Goal: Find specific page/section: Find specific page/section

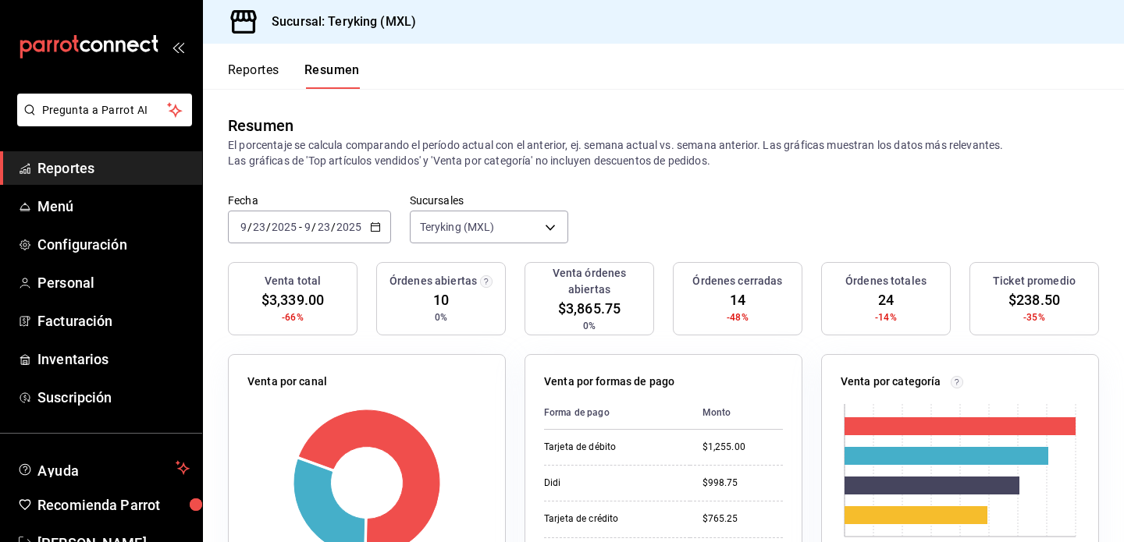
click at [258, 69] on button "Reportes" at bounding box center [254, 75] width 52 height 27
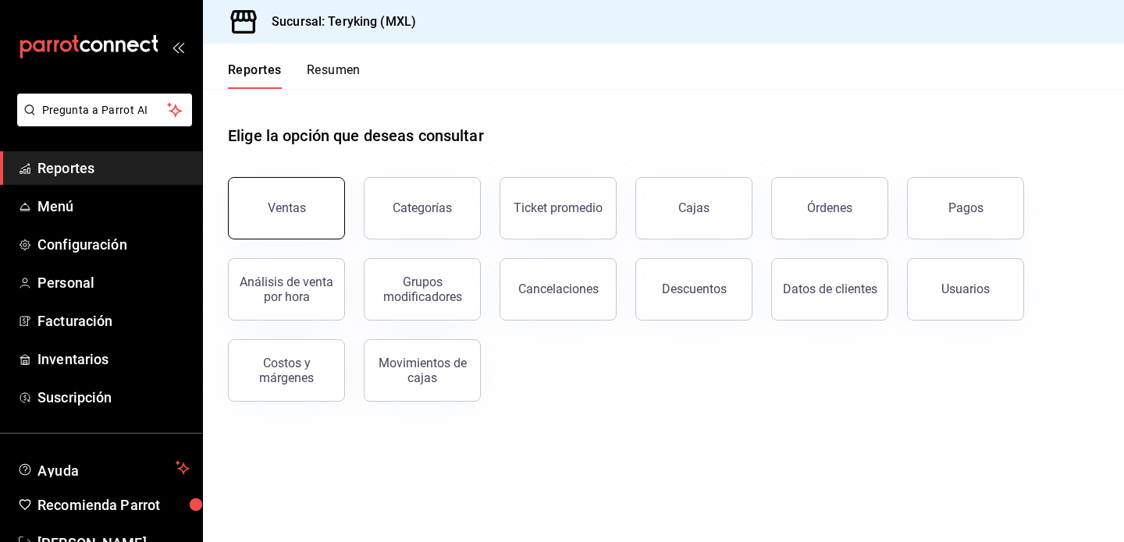
click at [283, 188] on button "Ventas" at bounding box center [286, 208] width 117 height 62
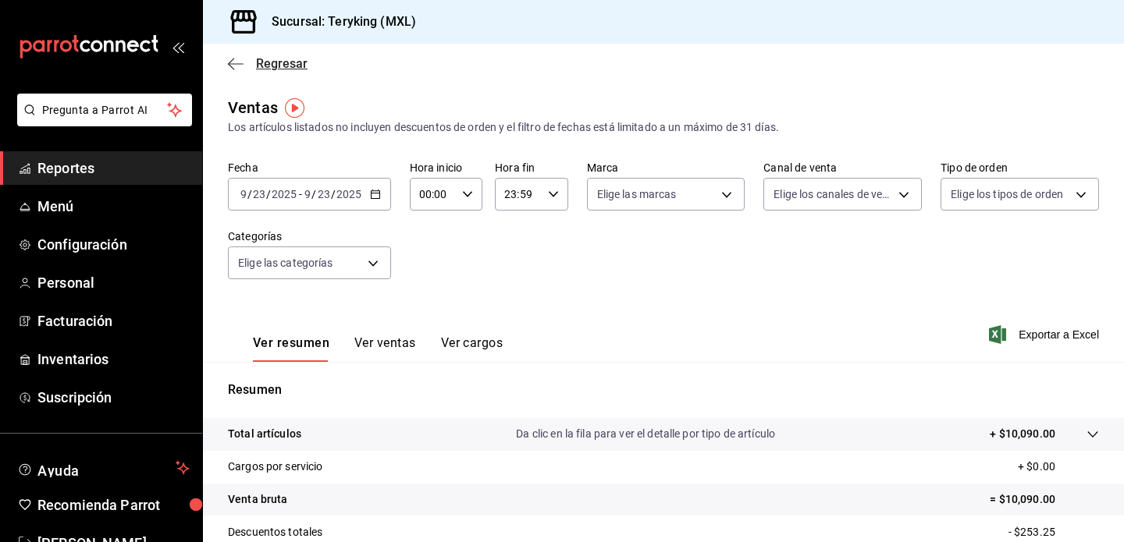
click at [247, 66] on span "Regresar" at bounding box center [268, 63] width 80 height 15
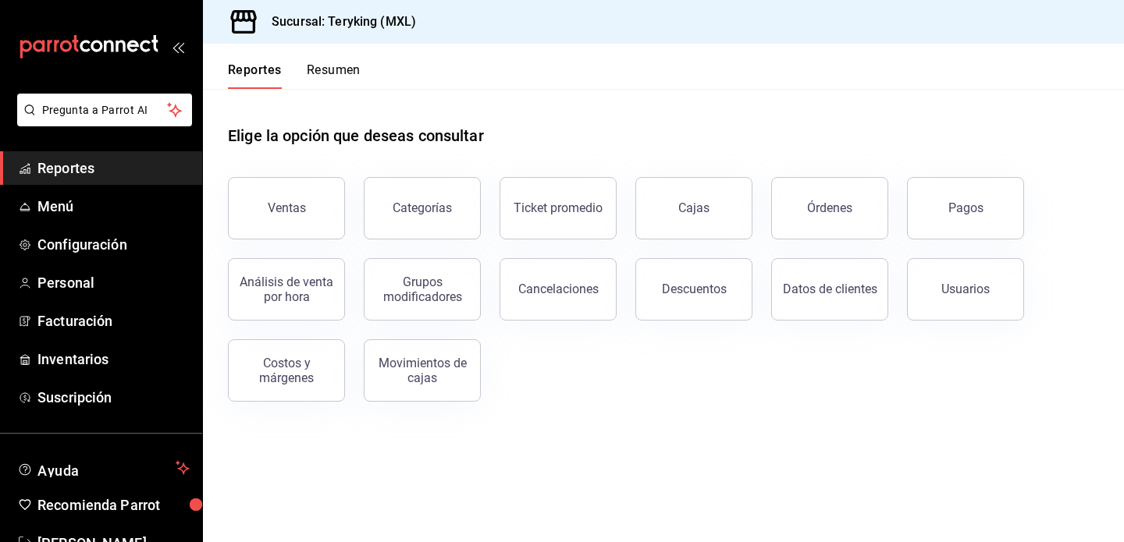
click at [329, 69] on button "Resumen" at bounding box center [334, 75] width 54 height 27
